Goal: Transaction & Acquisition: Purchase product/service

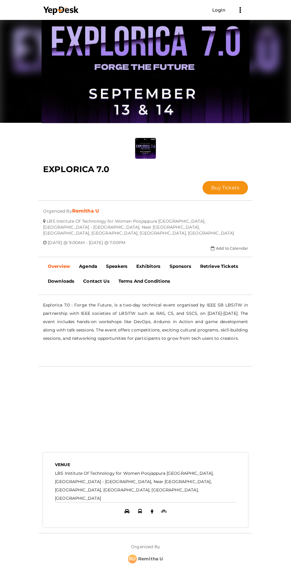
click at [211, 185] on span "Buy Tickets" at bounding box center [225, 188] width 28 height 6
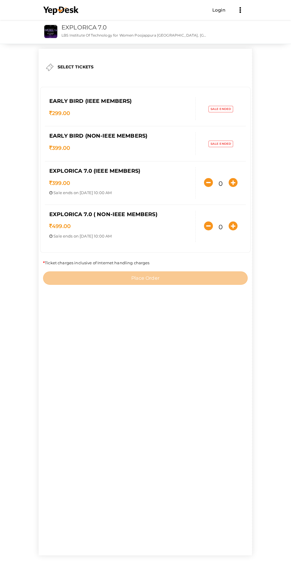
click at [174, 152] on p "399.00" at bounding box center [120, 149] width 142 height 8
click at [190, 142] on div "Early Bird (Non-IEEE members) 399.00 Sale ends on [DATE] 4:22 PM Sale Starts on…" at bounding box center [120, 143] width 151 height 23
click at [136, 152] on p "399.00" at bounding box center [120, 149] width 142 height 8
click at [188, 143] on div "Early Bird (Non-IEEE members) 399.00 Sale ends on [DATE] 4:22 PM Sale Starts on…" at bounding box center [120, 143] width 151 height 23
click at [74, 153] on div "Early Bird (Non-IEEE members) 399.00 Sale ends on [DATE] 4:22 PM Sale Starts on…" at bounding box center [120, 143] width 151 height 23
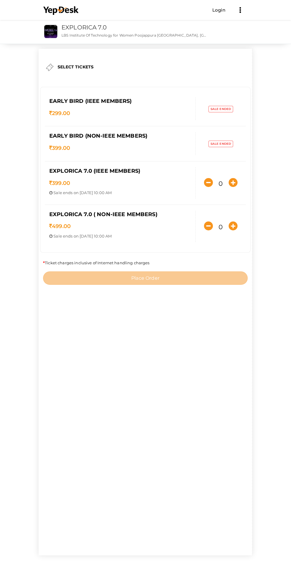
click at [89, 142] on p at bounding box center [120, 140] width 142 height 1
click at [120, 139] on span "Early Bird (Non-IEEE members)" at bounding box center [98, 136] width 98 height 7
click at [209, 147] on label "Sale ended" at bounding box center [221, 144] width 25 height 7
click at [229, 230] on icon "button" at bounding box center [233, 226] width 9 height 9
type input "1"
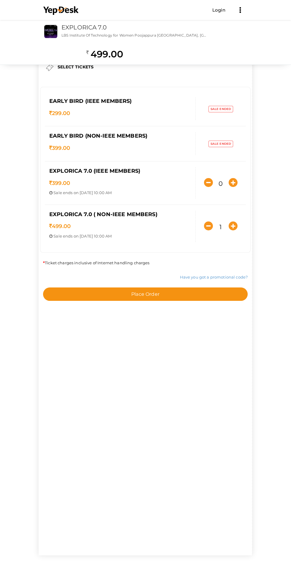
click at [175, 301] on button "Place Order" at bounding box center [145, 294] width 205 height 13
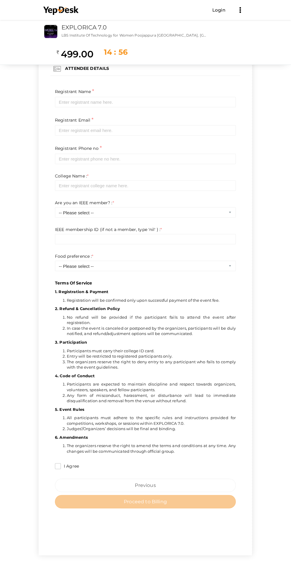
click at [151, 94] on p "Terms Of Service" at bounding box center [145, 190] width 181 height 192
click at [153, 94] on p "Terms Of Service" at bounding box center [145, 190] width 181 height 192
click at [81, 94] on p "Terms Of Service" at bounding box center [145, 190] width 181 height 192
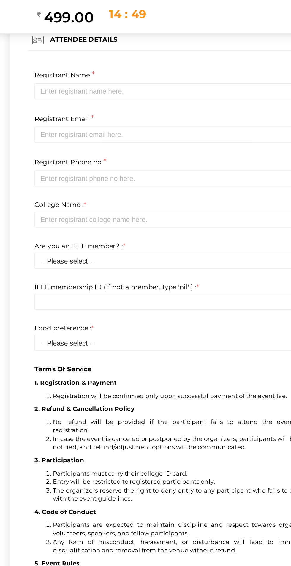
click at [96, 95] on p "Terms Of Service" at bounding box center [145, 190] width 181 height 192
click at [114, 98] on p "Terms Of Service" at bounding box center [145, 190] width 181 height 192
click at [67, 95] on p "Terms Of Service" at bounding box center [145, 190] width 181 height 192
click at [72, 94] on p "Terms Of Service" at bounding box center [145, 190] width 181 height 192
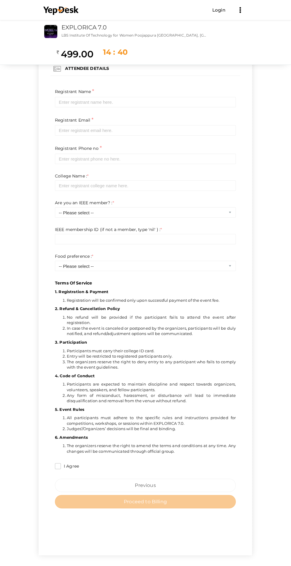
click at [161, 94] on p "Terms Of Service" at bounding box center [145, 190] width 181 height 192
click at [98, 97] on p "Terms Of Service" at bounding box center [145, 190] width 181 height 192
click at [71, 94] on p "Terms Of Service" at bounding box center [145, 190] width 181 height 192
click at [76, 94] on p "Terms Of Service" at bounding box center [145, 190] width 181 height 192
click at [85, 88] on div "Terms Of Service 1. Registration & Payment Registration will be confirmed only …" at bounding box center [146, 283] width 190 height 390
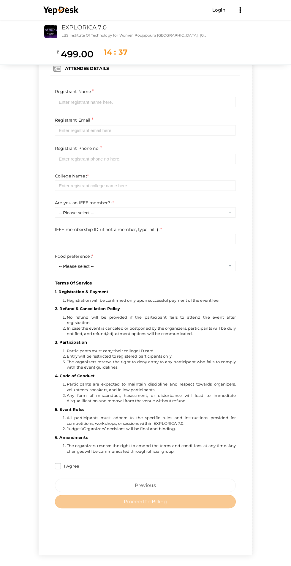
click at [85, 116] on p "Terms Of Service" at bounding box center [145, 190] width 181 height 192
click at [61, 463] on label "I Agree" at bounding box center [70, 466] width 18 height 7
click at [58, 463] on input "I Agree" at bounding box center [58, 466] width 6 height 6
checkbox input "true"
click at [236, 259] on p "Terms Of Service" at bounding box center [145, 190] width 181 height 192
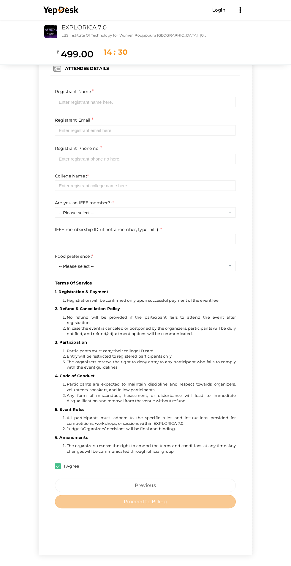
click at [236, 258] on p "Terms Of Service" at bounding box center [145, 190] width 181 height 192
click at [233, 263] on p "Terms Of Service" at bounding box center [145, 190] width 181 height 192
click at [76, 96] on p "Terms Of Service" at bounding box center [145, 190] width 181 height 192
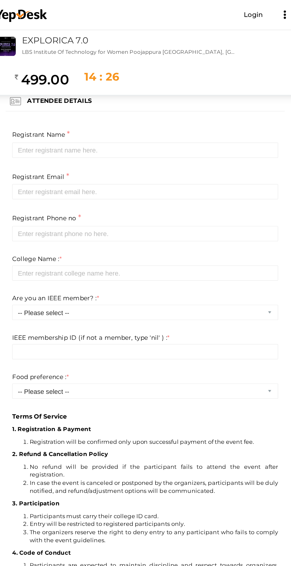
click at [102, 94] on p "Terms Of Service" at bounding box center [145, 190] width 181 height 192
click at [136, 94] on p "Terms Of Service" at bounding box center [145, 190] width 181 height 192
click at [180, 95] on p "Terms Of Service" at bounding box center [145, 190] width 181 height 192
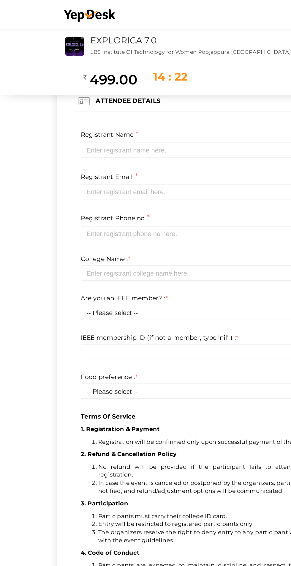
click at [105, 96] on p "Terms Of Service" at bounding box center [145, 190] width 181 height 192
click at [110, 101] on p "Terms Of Service" at bounding box center [145, 190] width 181 height 192
click at [110, 94] on p "Terms Of Service" at bounding box center [145, 190] width 181 height 192
click at [100, 100] on p "Terms Of Service" at bounding box center [145, 190] width 181 height 192
click at [88, 91] on div "Terms Of Service 1. Registration & Payment Registration will be confirmed only …" at bounding box center [145, 276] width 181 height 370
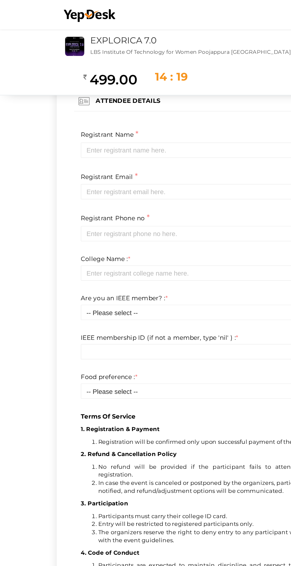
click at [74, 54] on h2 "499.00" at bounding box center [75, 54] width 37 height 12
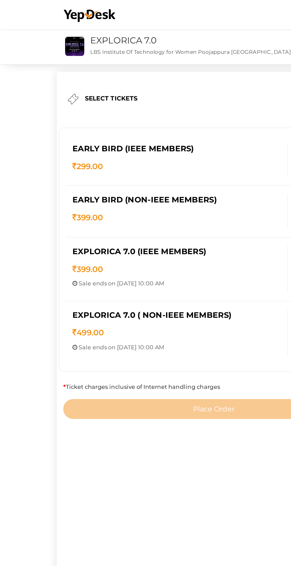
click at [229, 230] on icon "button" at bounding box center [233, 226] width 9 height 9
type input "1"
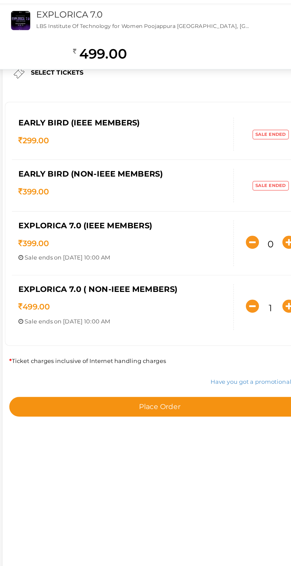
click at [160, 301] on button "Place Order" at bounding box center [145, 294] width 205 height 13
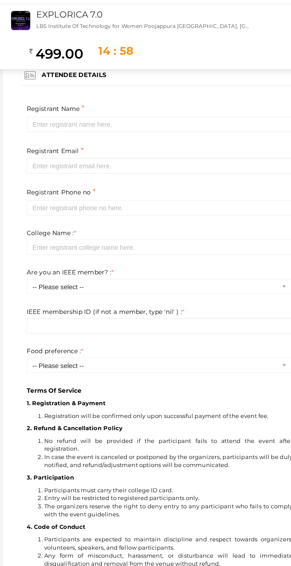
click at [124, 95] on p "Terms Of Service" at bounding box center [145, 190] width 181 height 192
click at [113, 95] on p "Terms Of Service" at bounding box center [145, 190] width 181 height 192
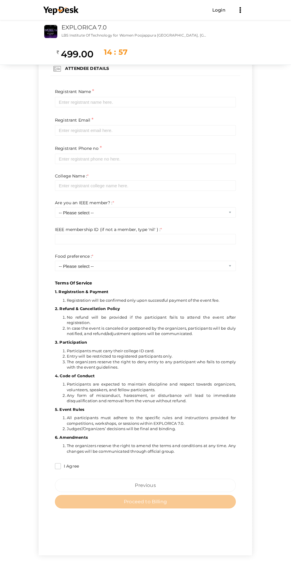
click at [99, 104] on p "Terms Of Service" at bounding box center [145, 190] width 181 height 192
click at [68, 96] on p "Terms Of Service" at bounding box center [145, 190] width 181 height 192
click at [75, 97] on p "Terms Of Service" at bounding box center [145, 190] width 181 height 192
click at [213, 10] on link "Login" at bounding box center [219, 10] width 13 height 6
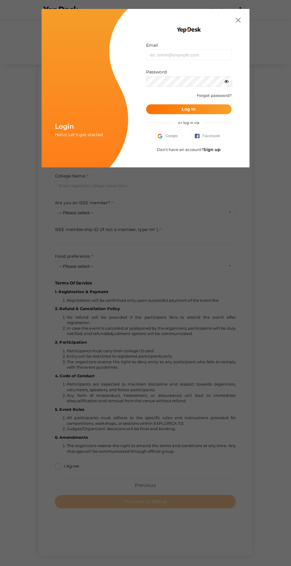
click at [158, 309] on div "Login Hello! Let's get started Email Invalid email. Password Wrong Credentials …" at bounding box center [145, 283] width 291 height 566
click at [236, 20] on img at bounding box center [238, 20] width 5 height 5
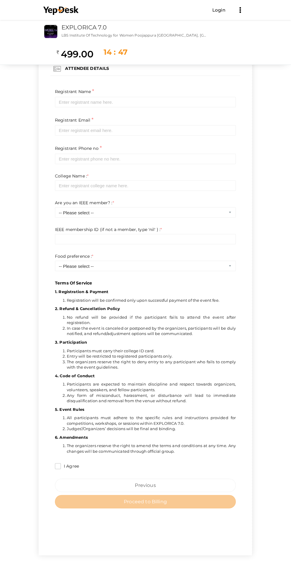
click at [172, 97] on p "Terms Of Service" at bounding box center [145, 190] width 181 height 192
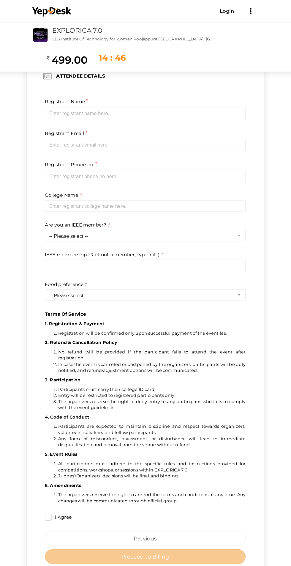
click at [169, 67] on div "ATTENDEE DETAILS" at bounding box center [146, 65] width 190 height 19
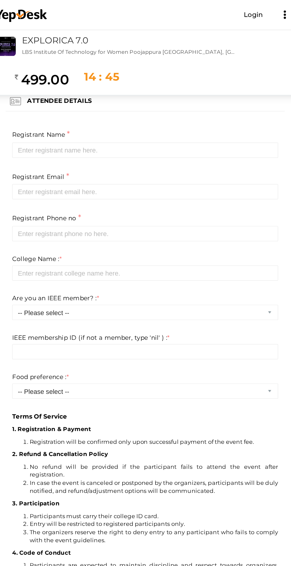
click at [155, 97] on p "Terms Of Service" at bounding box center [145, 190] width 181 height 192
click at [153, 94] on p "Terms Of Service" at bounding box center [145, 190] width 181 height 192
click at [142, 94] on p "Terms Of Service" at bounding box center [145, 190] width 181 height 192
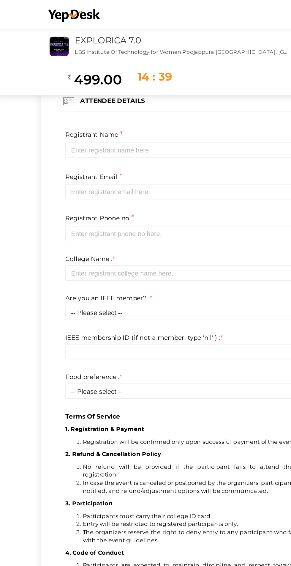
click at [83, 255] on p "Terms Of Service" at bounding box center [145, 190] width 181 height 192
click at [71, 254] on p "Terms Of Service" at bounding box center [145, 190] width 181 height 192
click at [112, 232] on p "Terms Of Service" at bounding box center [145, 190] width 181 height 192
click at [126, 225] on p "Terms Of Service" at bounding box center [145, 190] width 181 height 192
click at [134, 227] on p "Terms Of Service" at bounding box center [145, 190] width 181 height 192
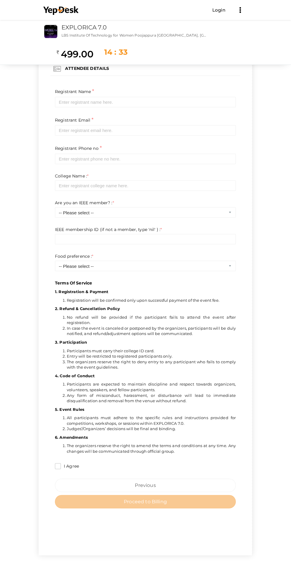
click at [236, 205] on p "Terms Of Service" at bounding box center [145, 190] width 181 height 192
click at [236, 207] on p "Terms Of Service" at bounding box center [145, 190] width 181 height 192
click at [204, 175] on p "Terms Of Service" at bounding box center [145, 190] width 181 height 192
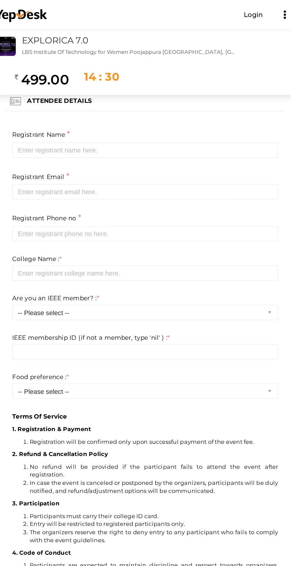
click at [93, 95] on p "Terms Of Service" at bounding box center [145, 190] width 181 height 192
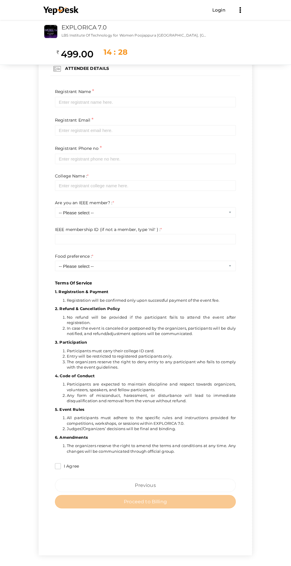
click at [55, 94] on p "Terms Of Service" at bounding box center [145, 190] width 181 height 192
click at [81, 51] on h2 "499.00" at bounding box center [75, 54] width 37 height 12
click at [79, 28] on link "EXPLORICA 7.0" at bounding box center [84, 27] width 45 height 7
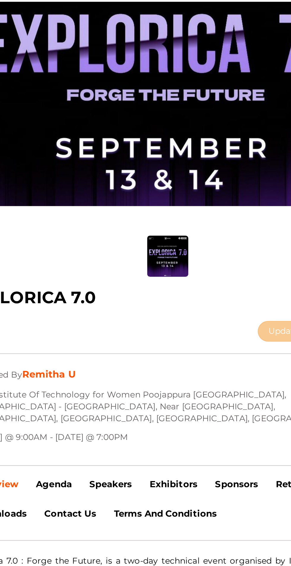
scroll to position [1, 0]
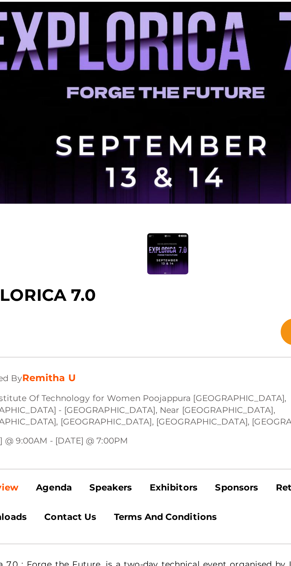
click at [211, 184] on span "Buy Tickets" at bounding box center [225, 187] width 28 height 6
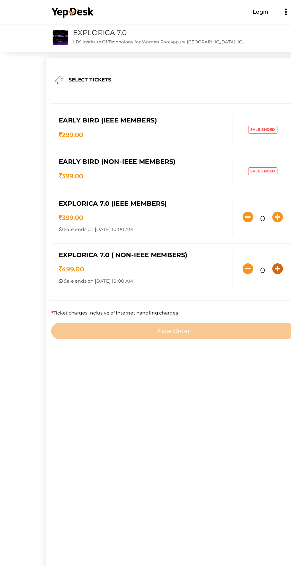
click at [229, 230] on icon "button" at bounding box center [233, 226] width 9 height 9
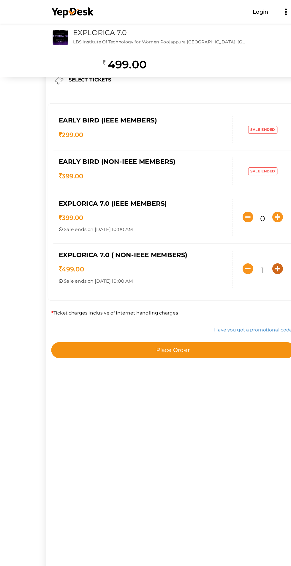
click at [229, 230] on icon "button" at bounding box center [233, 226] width 9 height 9
click at [204, 230] on icon "button" at bounding box center [208, 226] width 9 height 9
type input "1"
click at [161, 301] on button "Place Order" at bounding box center [145, 294] width 205 height 13
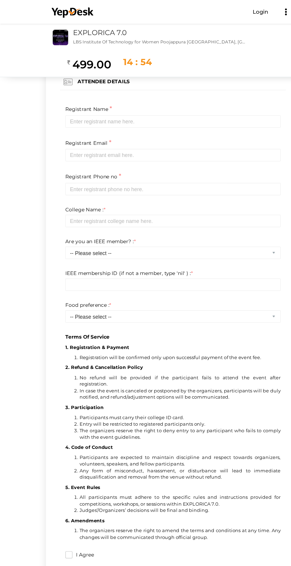
click at [59, 94] on p "Terms Of Service" at bounding box center [145, 190] width 181 height 192
click at [64, 94] on p "Terms Of Service" at bounding box center [145, 190] width 181 height 192
click at [60, 88] on div "Terms Of Service 1. Registration & Payment Registration will be confirmed only …" at bounding box center [146, 283] width 190 height 390
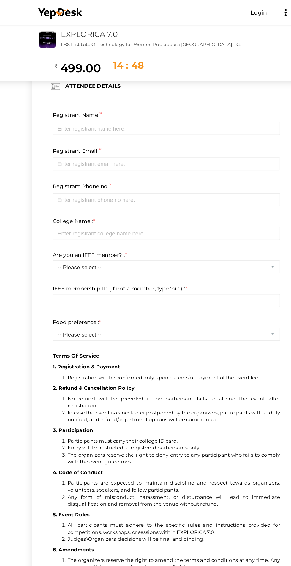
click at [86, 88] on div "Terms Of Service 1. Registration & Payment Registration will be confirmed only …" at bounding box center [146, 283] width 190 height 390
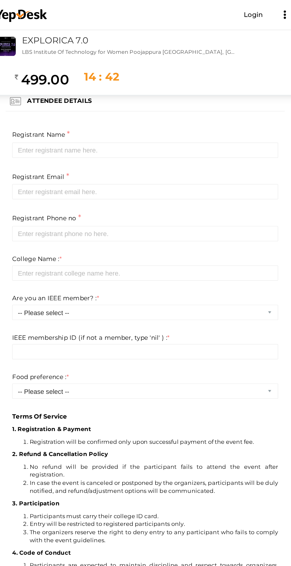
click at [88, 95] on p "Terms Of Service" at bounding box center [145, 190] width 181 height 192
click at [82, 94] on p "Terms Of Service" at bounding box center [145, 190] width 181 height 192
click at [78, 125] on p "Terms Of Service" at bounding box center [145, 190] width 181 height 192
click at [75, 119] on p "Terms Of Service" at bounding box center [145, 190] width 181 height 192
click at [84, 157] on p "Terms Of Service" at bounding box center [145, 190] width 181 height 192
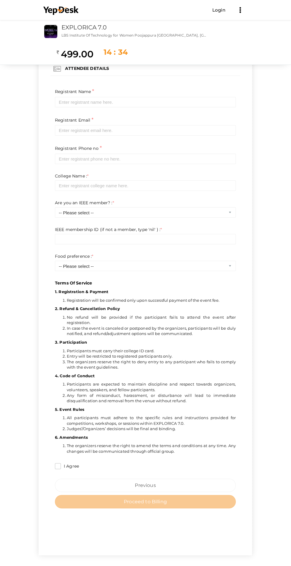
click at [55, 209] on p "Terms Of Service" at bounding box center [145, 190] width 181 height 192
click at [200, 257] on p "Terms Of Service" at bounding box center [145, 190] width 181 height 192
click at [240, 12] on icon at bounding box center [240, 11] width 1 height 1
click at [235, 59] on link "Powerful Registration / Ticketing" at bounding box center [204, 52] width 78 height 15
click at [172, 98] on p "Terms Of Service" at bounding box center [145, 190] width 181 height 192
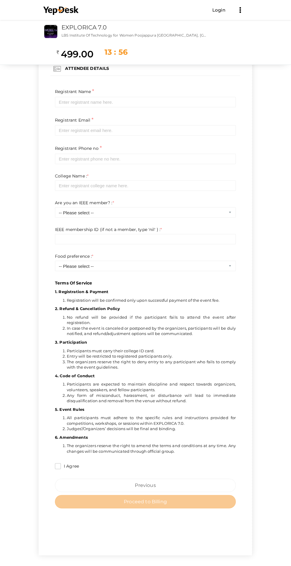
click at [143, 94] on p "Terms Of Service" at bounding box center [145, 190] width 181 height 192
click at [95, 95] on p "Terms Of Service" at bounding box center [145, 190] width 181 height 192
click at [92, 94] on p "Terms Of Service" at bounding box center [145, 190] width 181 height 192
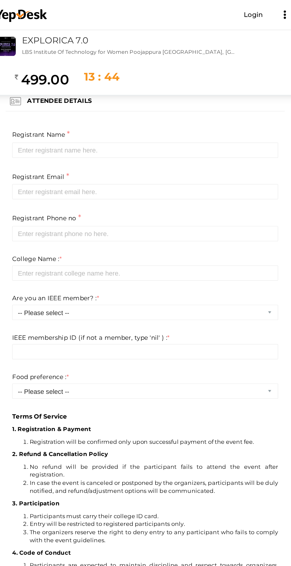
click at [123, 94] on p "Terms Of Service" at bounding box center [145, 190] width 181 height 192
click at [105, 102] on p "Terms Of Service" at bounding box center [145, 190] width 181 height 192
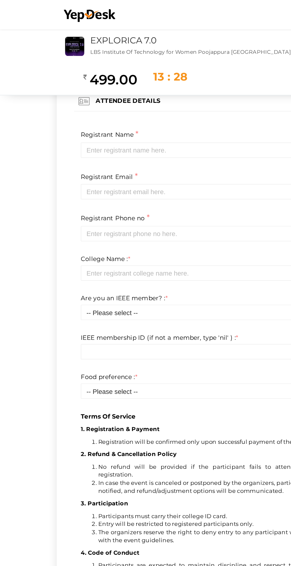
click at [90, 257] on p "Terms Of Service" at bounding box center [145, 190] width 181 height 192
click at [68, 256] on p "Terms Of Service" at bounding box center [145, 190] width 181 height 192
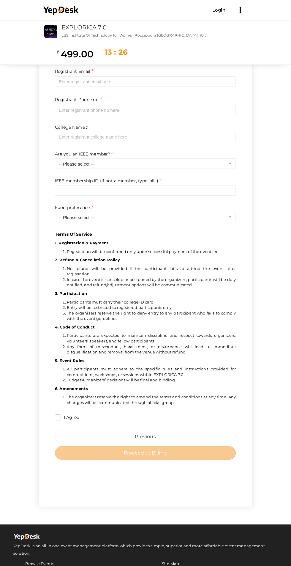
scroll to position [51, 0]
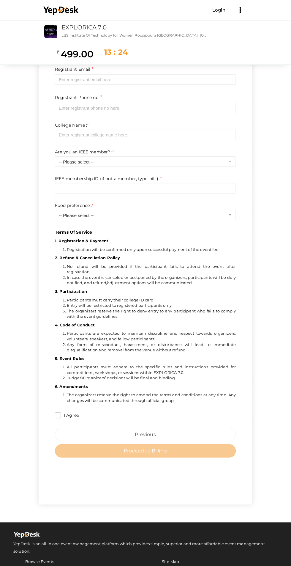
click at [61, 412] on label "I Agree" at bounding box center [70, 415] width 18 height 7
click at [61, 412] on input "I Agree" at bounding box center [58, 415] width 6 height 6
checkbox input "true"
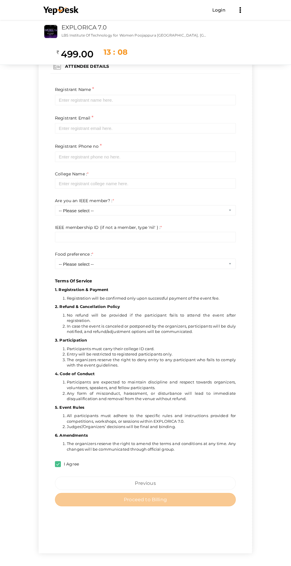
scroll to position [1, 0]
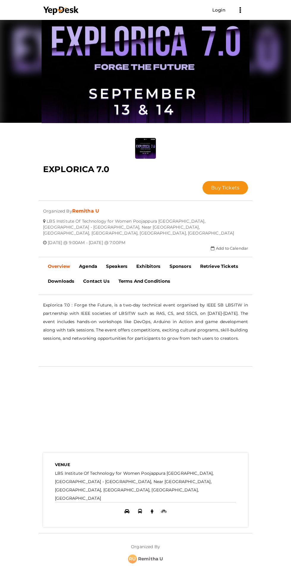
click at [211, 185] on span "Buy Tickets" at bounding box center [225, 188] width 28 height 6
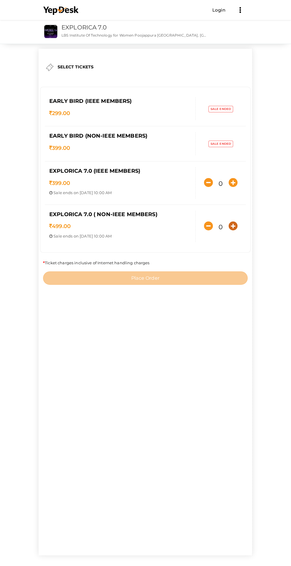
click at [229, 230] on icon "button" at bounding box center [233, 226] width 9 height 9
type input "1"
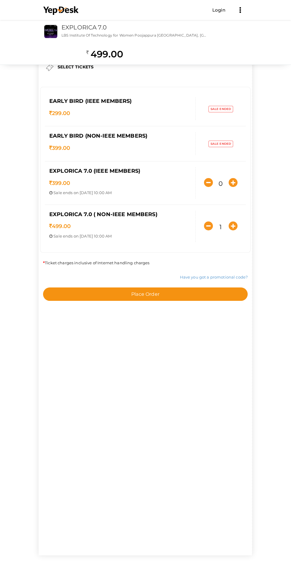
click at [183, 301] on button "Place Order" at bounding box center [145, 294] width 205 height 13
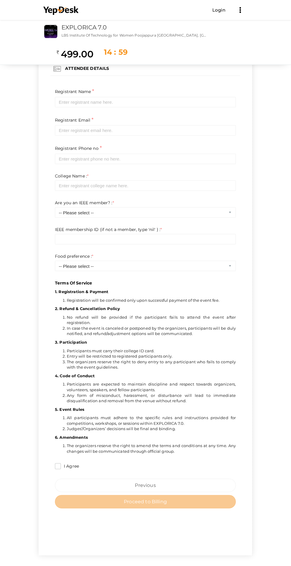
click at [151, 103] on p "Terms Of Service" at bounding box center [145, 190] width 181 height 192
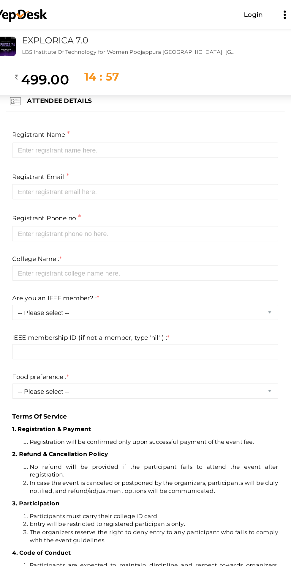
click at [105, 94] on p "Terms Of Service" at bounding box center [145, 190] width 181 height 192
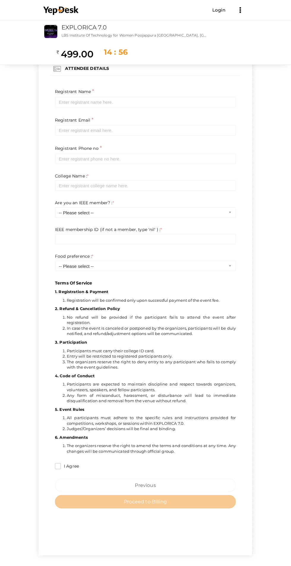
click at [86, 141] on p "Terms Of Service" at bounding box center [145, 190] width 181 height 192
click at [97, 98] on p "Terms Of Service" at bounding box center [145, 190] width 181 height 192
click at [148, 101] on p "Terms Of Service" at bounding box center [145, 190] width 181 height 192
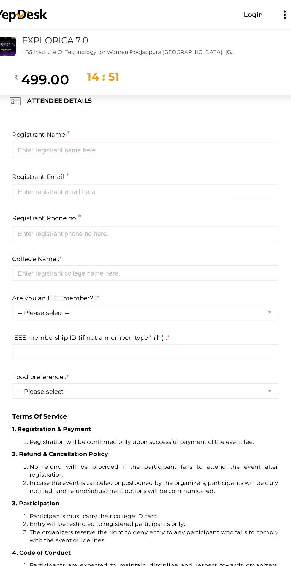
click at [143, 94] on p "Terms Of Service" at bounding box center [145, 190] width 181 height 192
click at [147, 94] on p "Terms Of Service" at bounding box center [145, 190] width 181 height 192
click at [152, 125] on p "Terms Of Service" at bounding box center [145, 190] width 181 height 192
click at [151, 127] on p "Terms Of Service" at bounding box center [145, 190] width 181 height 192
click at [142, 123] on p "Terms Of Service" at bounding box center [145, 190] width 181 height 192
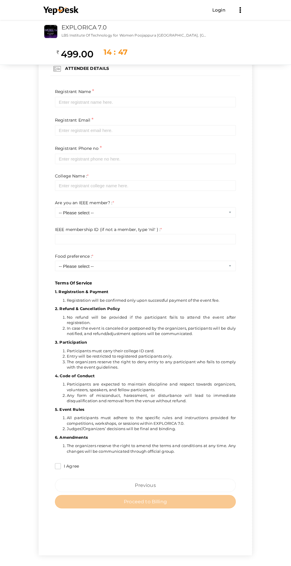
click at [146, 219] on p "Terms Of Service" at bounding box center [145, 190] width 181 height 192
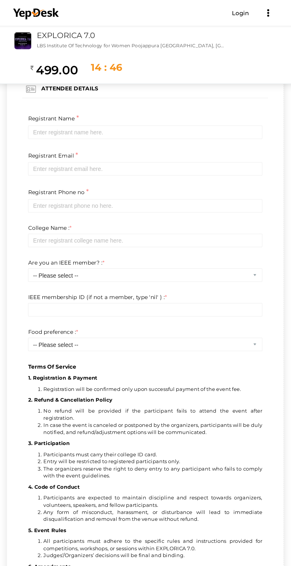
click at [205, 164] on p "Terms Of Service" at bounding box center [145, 190] width 181 height 192
click at [150, 213] on p "Terms Of Service" at bounding box center [145, 190] width 181 height 192
